Goal: Information Seeking & Learning: Learn about a topic

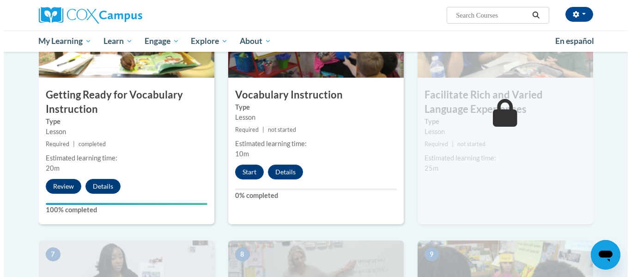
scroll to position [511, 0]
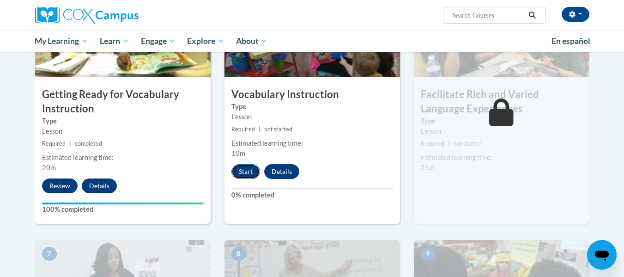
click at [246, 175] on button "Start" at bounding box center [245, 171] width 29 height 15
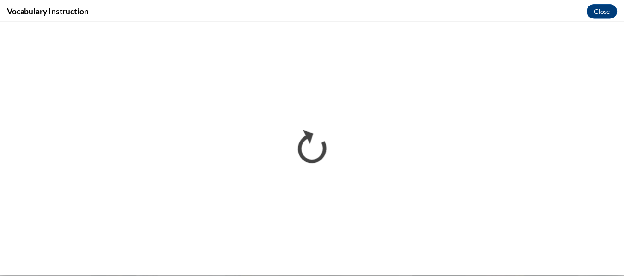
scroll to position [0, 0]
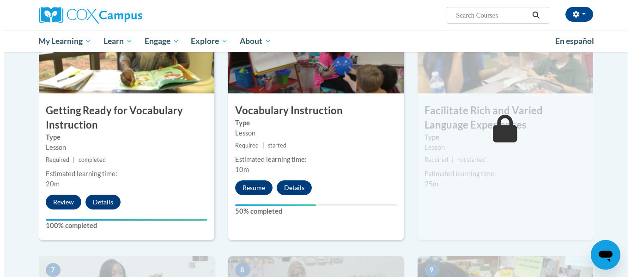
scroll to position [495, 0]
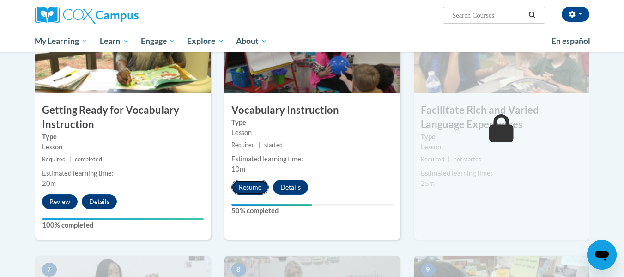
click at [251, 187] on button "Resume" at bounding box center [249, 187] width 37 height 15
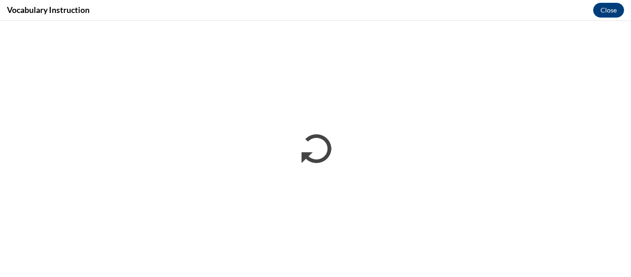
scroll to position [0, 0]
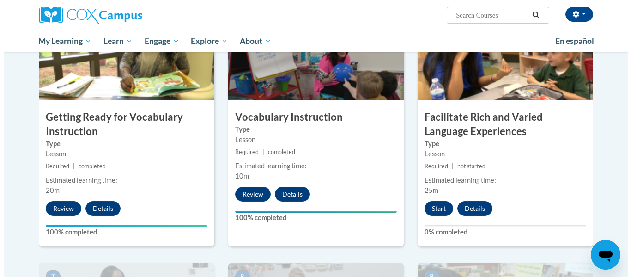
scroll to position [488, 0]
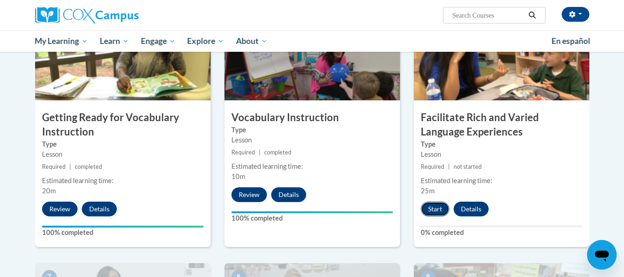
click at [433, 214] on button "Start" at bounding box center [435, 208] width 29 height 15
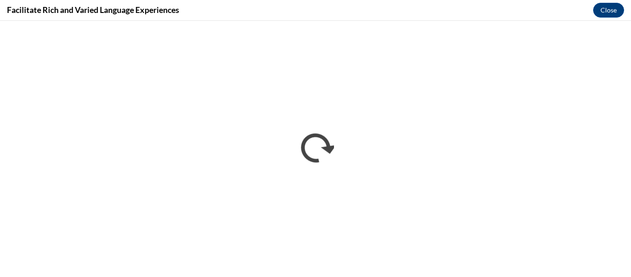
scroll to position [0, 0]
